Goal: Task Accomplishment & Management: Use online tool/utility

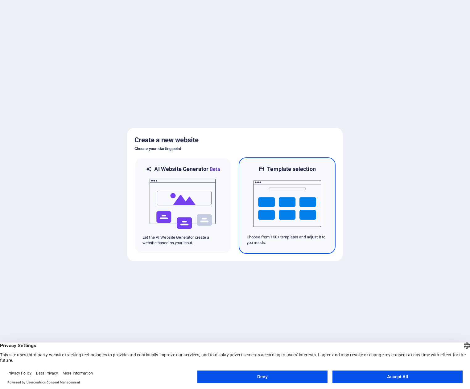
click at [277, 207] on img at bounding box center [287, 204] width 68 height 62
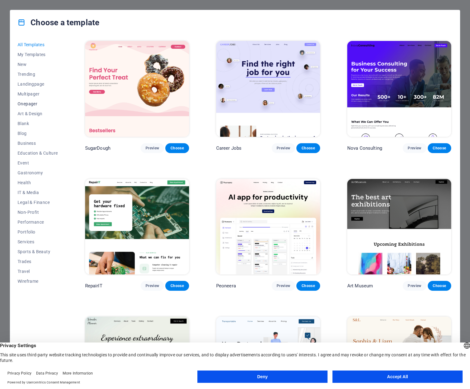
click at [27, 102] on span "Onepager" at bounding box center [38, 103] width 40 height 5
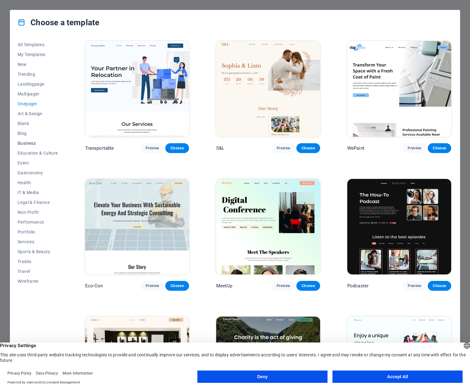
click at [28, 143] on span "Business" at bounding box center [38, 143] width 40 height 5
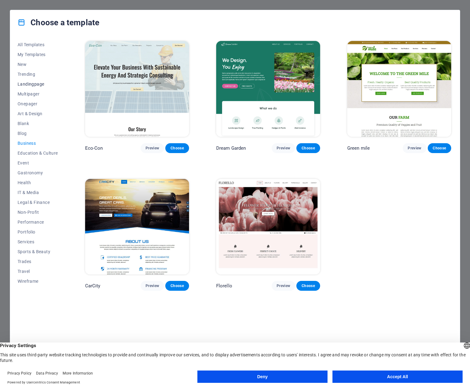
click at [34, 82] on span "Landingpage" at bounding box center [38, 84] width 40 height 5
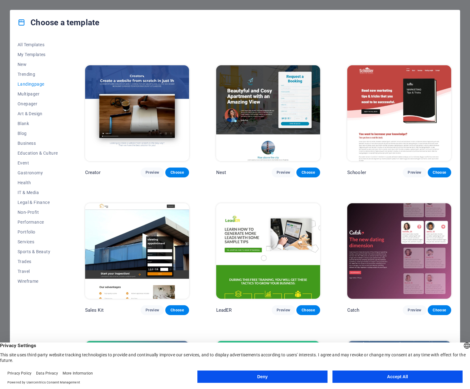
scroll to position [668, 0]
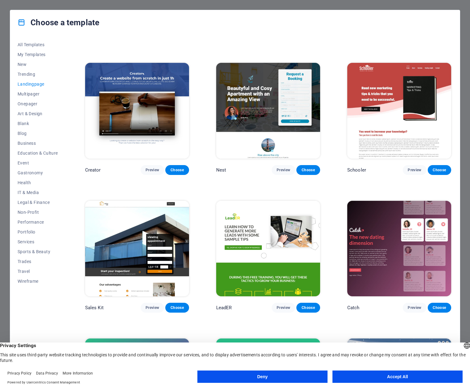
click at [377, 378] on button "Accept All" at bounding box center [397, 377] width 130 height 12
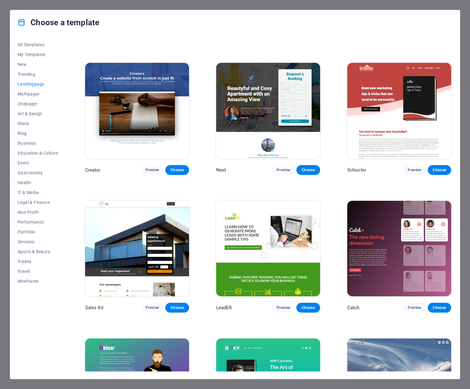
scroll to position [822, 0]
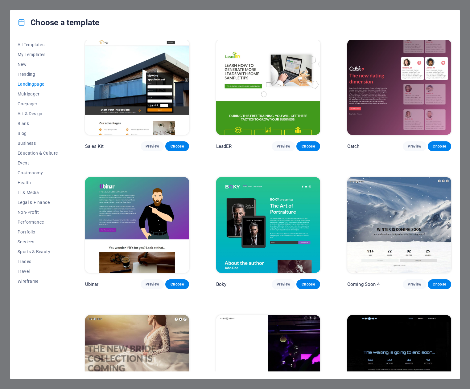
scroll to position [828, 0]
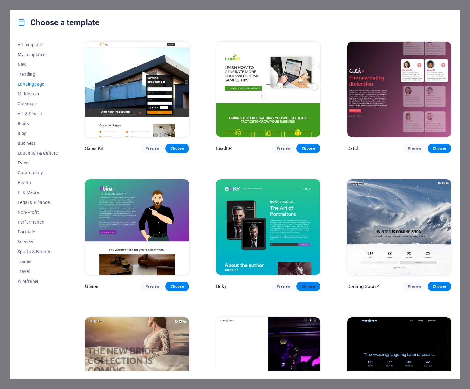
click at [308, 284] on span "Choose" at bounding box center [308, 286] width 14 height 5
